Goal: Task Accomplishment & Management: Manage account settings

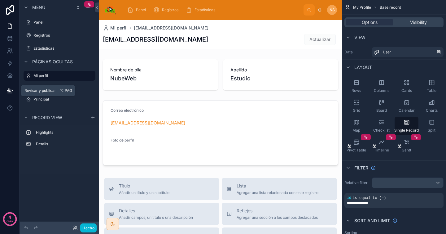
click at [8, 91] on icon at bounding box center [10, 90] width 6 height 6
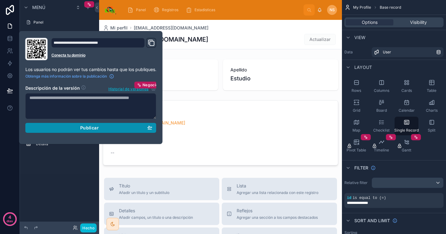
click at [76, 126] on div "Publicar" at bounding box center [90, 128] width 123 height 6
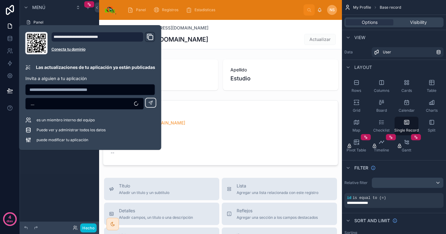
click at [61, 189] on div "Menú Panel Registros Estadísticas Páginas ocultas Mi perfil Create a User Princ…" at bounding box center [59, 113] width 79 height 226
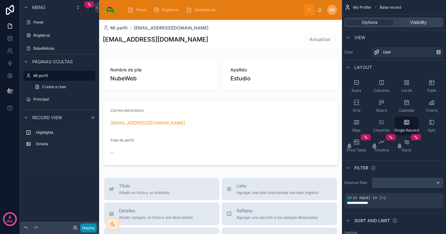
click at [93, 228] on font "Hecho" at bounding box center [88, 227] width 12 height 5
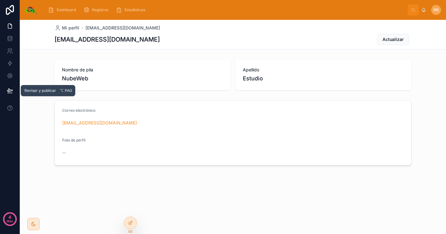
click at [14, 89] on button at bounding box center [10, 90] width 14 height 17
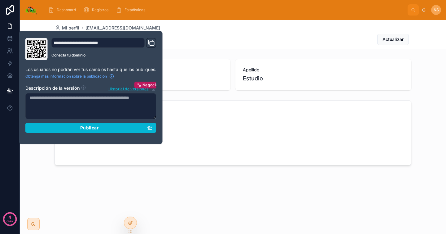
click at [154, 42] on icon "Dominio y enlace personalizado" at bounding box center [150, 42] width 7 height 7
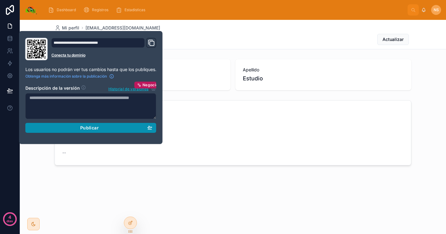
click at [99, 130] on button "Publicar" at bounding box center [90, 128] width 131 height 10
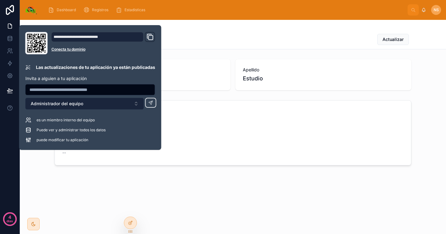
click at [129, 103] on button "Administrador del equipo" at bounding box center [84, 104] width 119 height 12
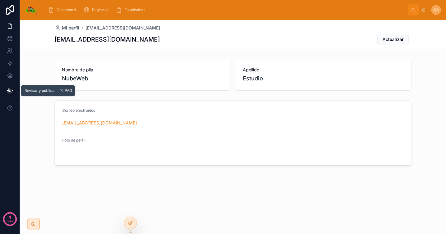
click at [12, 91] on icon at bounding box center [10, 90] width 6 height 6
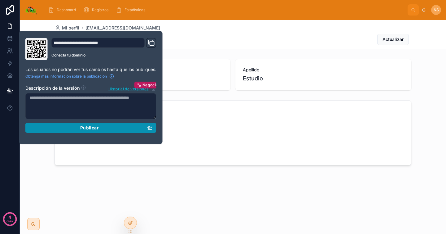
click at [99, 129] on div "Publicar" at bounding box center [90, 128] width 123 height 6
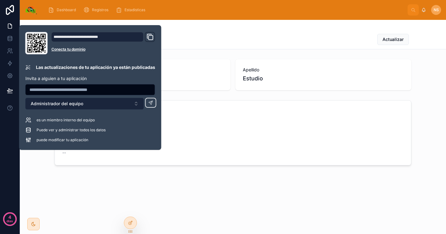
click at [116, 101] on button "Administrador del equipo" at bounding box center [84, 104] width 119 height 12
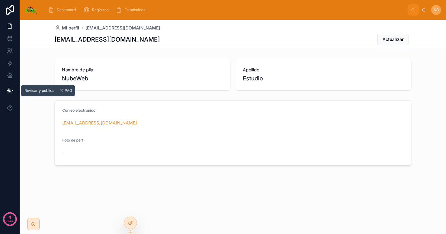
click at [11, 91] on icon at bounding box center [9, 90] width 5 height 3
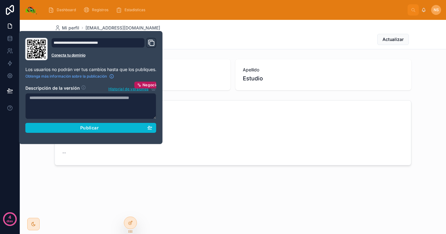
click at [191, 193] on div "Mi perfil [EMAIL_ADDRESS][DOMAIN_NAME] [EMAIL_ADDRESS][DOMAIN_NAME] Actualizar …" at bounding box center [233, 113] width 426 height 187
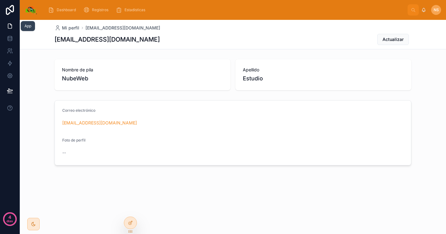
click at [12, 25] on icon at bounding box center [10, 26] width 6 height 6
click at [12, 14] on icon at bounding box center [10, 10] width 12 height 10
click at [13, 74] on link at bounding box center [10, 75] width 20 height 12
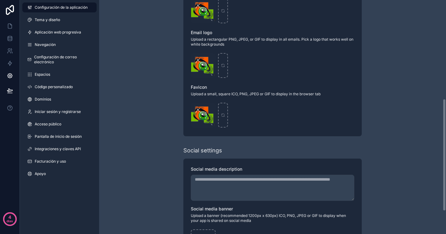
scroll to position [252, 0]
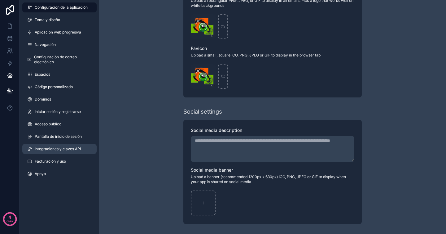
click at [69, 146] on font "Integraciones y claves API" at bounding box center [58, 148] width 46 height 5
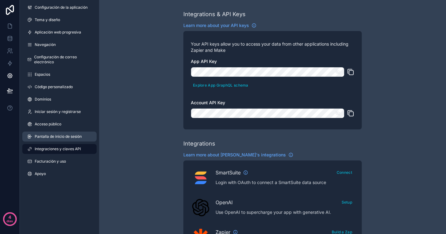
click at [67, 136] on font "Pantalla de inicio de sesión" at bounding box center [58, 136] width 47 height 5
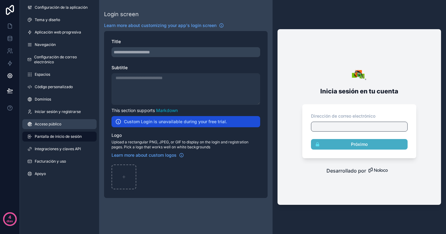
click at [64, 126] on link "Acceso público" at bounding box center [59, 124] width 74 height 10
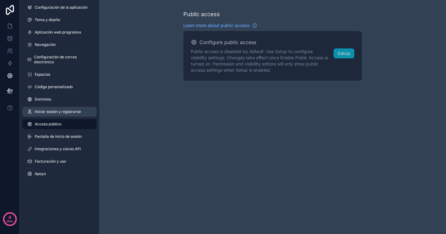
click at [64, 114] on link "Iniciar sesión y registrarse" at bounding box center [59, 112] width 74 height 10
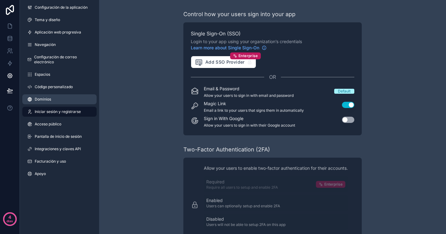
click at [62, 99] on link "Dominios" at bounding box center [59, 99] width 74 height 10
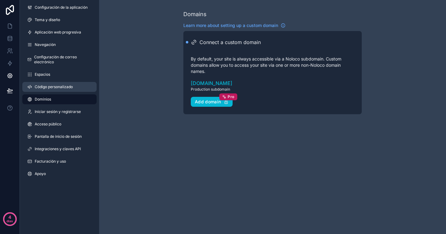
click at [67, 87] on font "Código personalizado" at bounding box center [54, 86] width 38 height 5
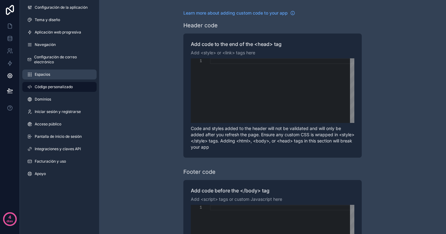
click at [65, 73] on link "Espacios" at bounding box center [59, 74] width 74 height 10
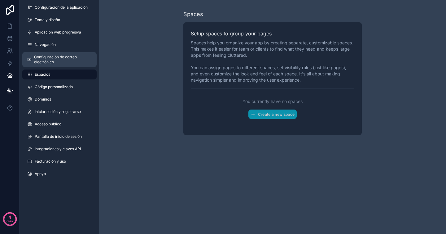
click at [65, 60] on span "Configuración de correo electrónico" at bounding box center [63, 60] width 58 height 10
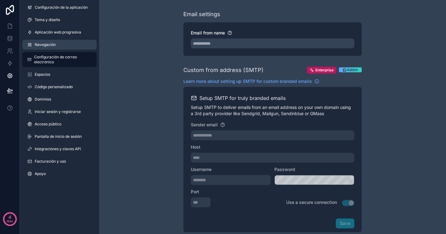
click at [67, 44] on link "Navegación" at bounding box center [59, 45] width 74 height 10
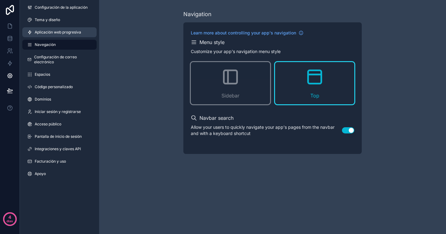
click at [60, 32] on font "Aplicación web progresiva" at bounding box center [58, 32] width 46 height 5
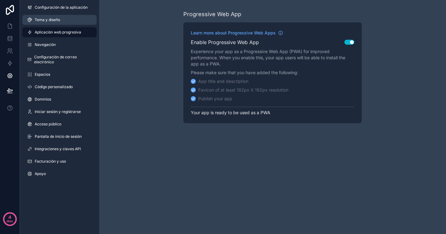
click at [60, 21] on link "Tema y diseño" at bounding box center [59, 20] width 74 height 10
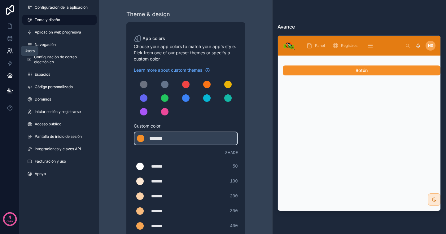
click at [11, 52] on icon at bounding box center [11, 53] width 1 height 2
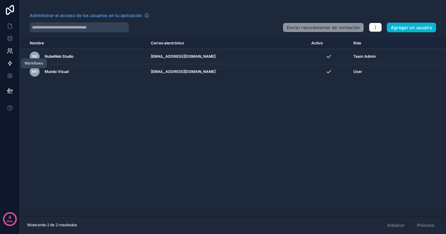
click at [12, 64] on icon at bounding box center [10, 63] width 6 height 6
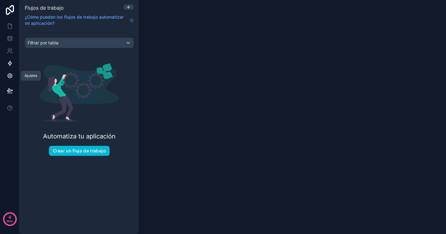
click at [12, 73] on icon at bounding box center [10, 75] width 6 height 6
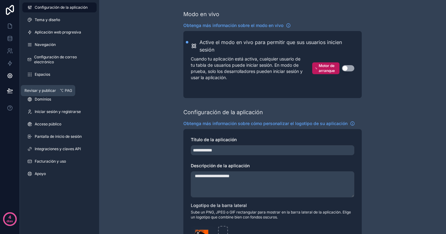
click at [11, 90] on icon at bounding box center [10, 90] width 6 height 6
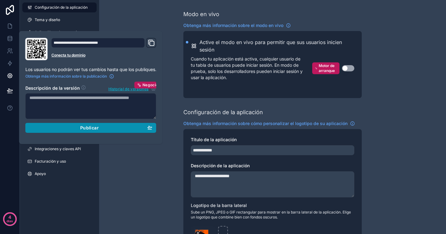
click at [98, 130] on font "Publicar" at bounding box center [89, 127] width 19 height 5
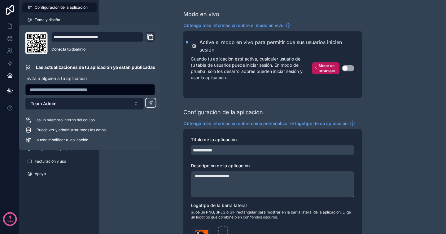
click at [129, 107] on button "Team Admin" at bounding box center [84, 104] width 119 height 12
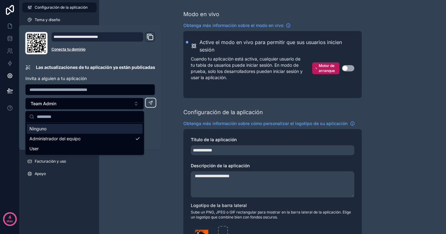
click at [101, 73] on div "**********" at bounding box center [90, 87] width 135 height 111
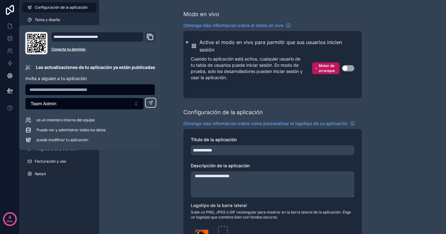
click at [101, 73] on div "**********" at bounding box center [90, 87] width 135 height 111
click at [121, 52] on div "**********" at bounding box center [103, 43] width 104 height 22
click at [152, 39] on icon "Dominio y enlace personalizado" at bounding box center [150, 37] width 4 height 4
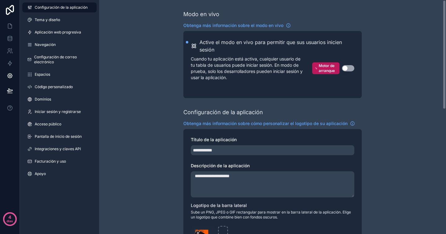
click at [12, 7] on icon at bounding box center [10, 10] width 12 height 10
